Goal: Information Seeking & Learning: Learn about a topic

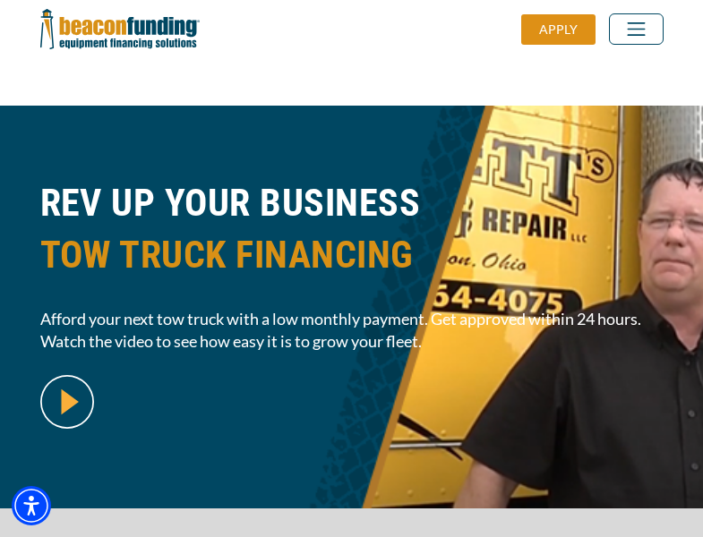
scroll to position [437, 0]
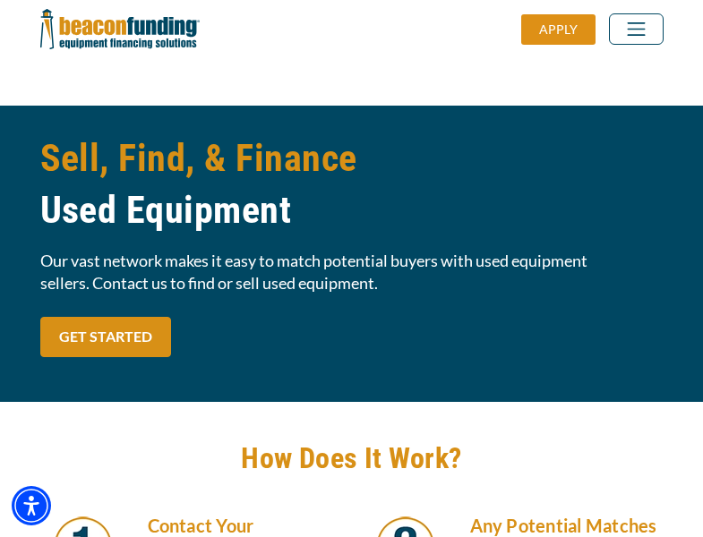
scroll to position [1521, 0]
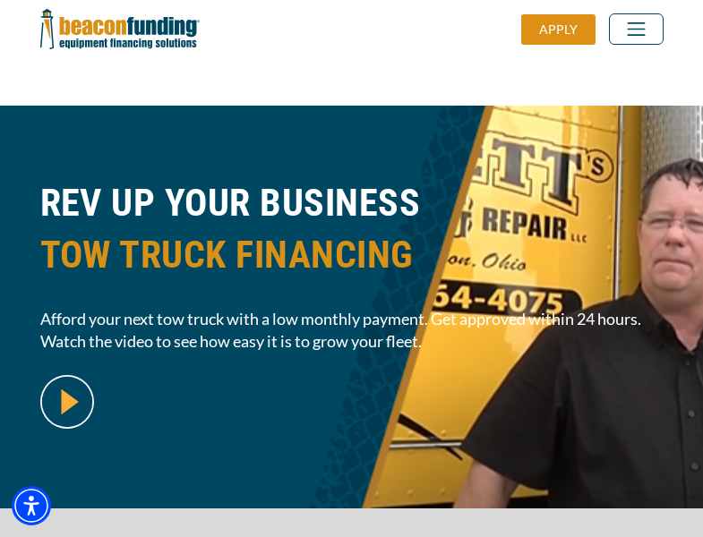
scroll to position [437, 0]
